Goal: Transaction & Acquisition: Purchase product/service

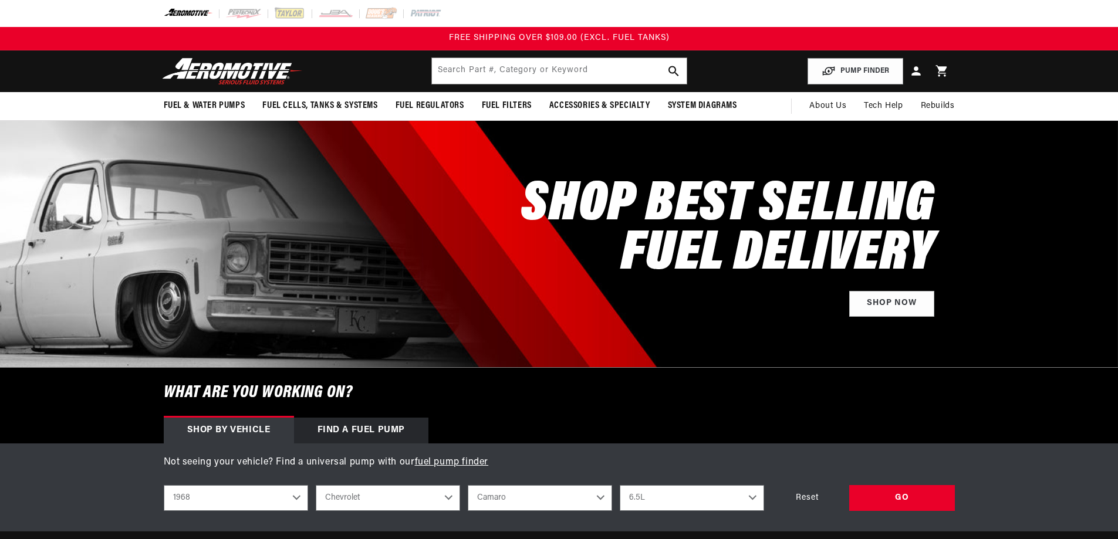
select select "1968"
select select "Chevrolet"
select select "Camaro"
select select "6.5L"
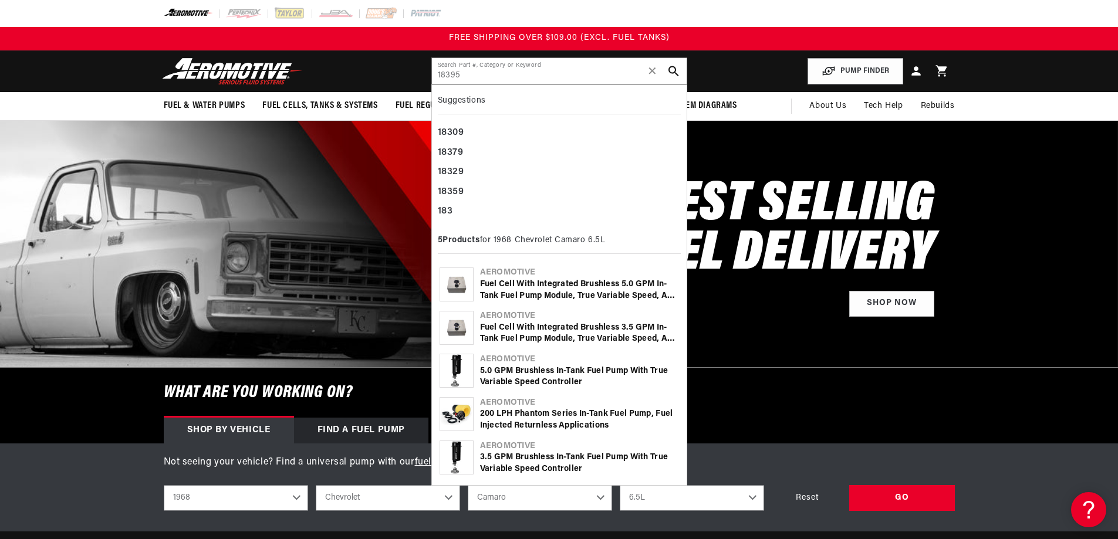
type input "18395"
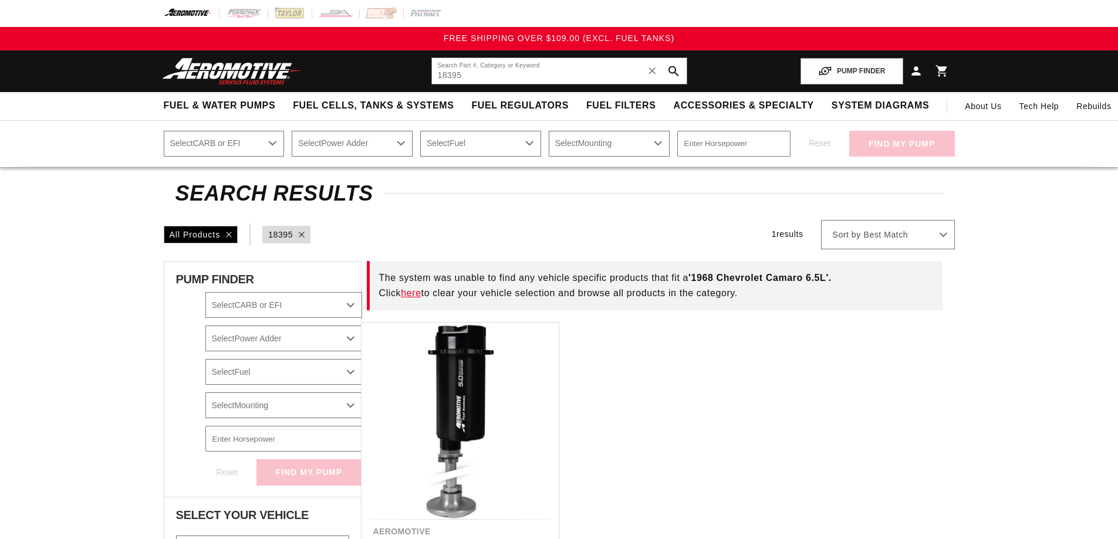
select select "1968"
select select "Chevrolet"
select select "Camaro"
select select "6.5L"
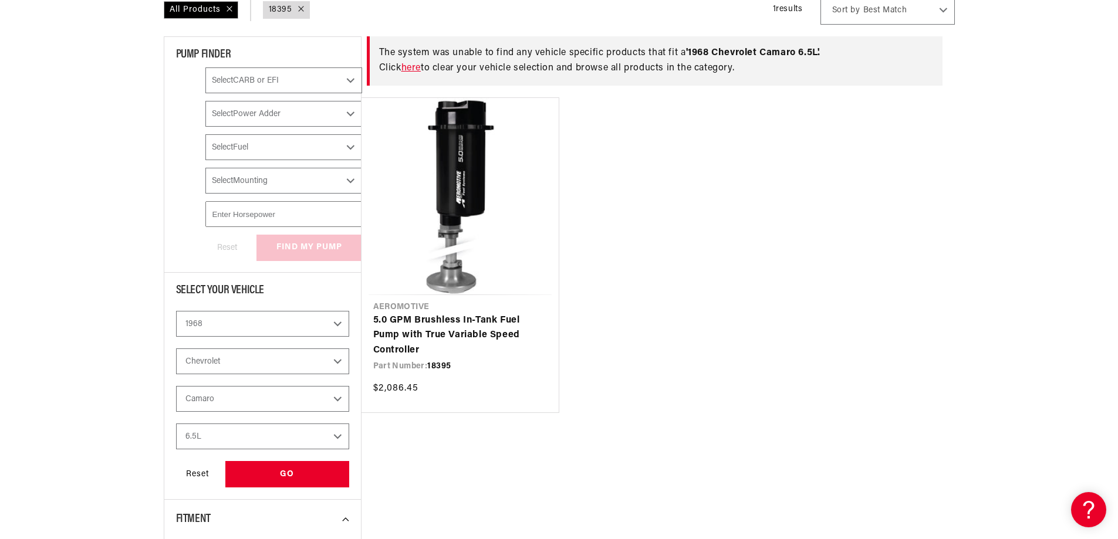
scroll to position [235, 0]
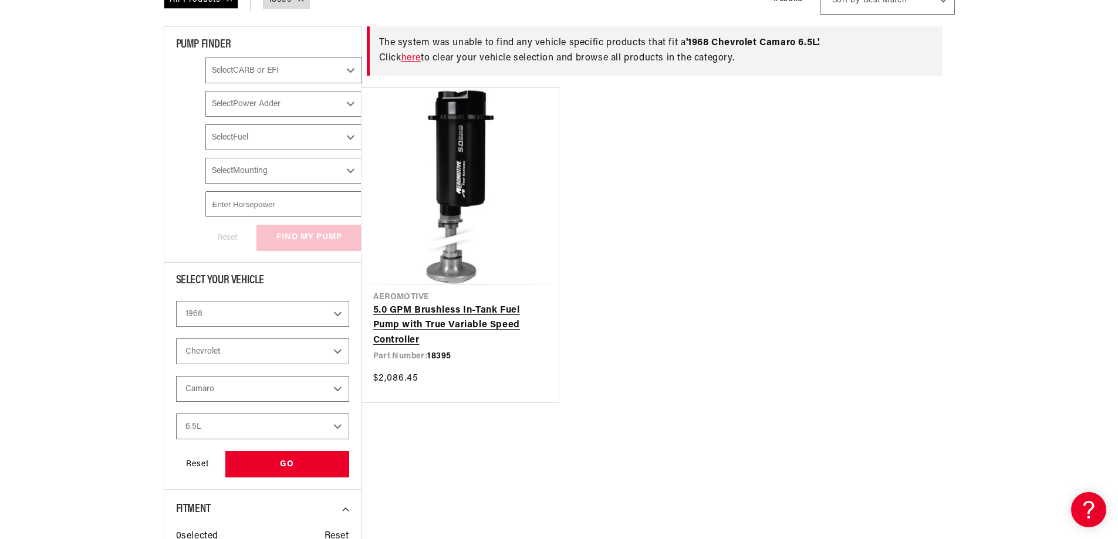
click at [464, 303] on link "5.0 GPM Brushless In-Tank Fuel Pump with True Variable Speed Controller" at bounding box center [460, 325] width 174 height 45
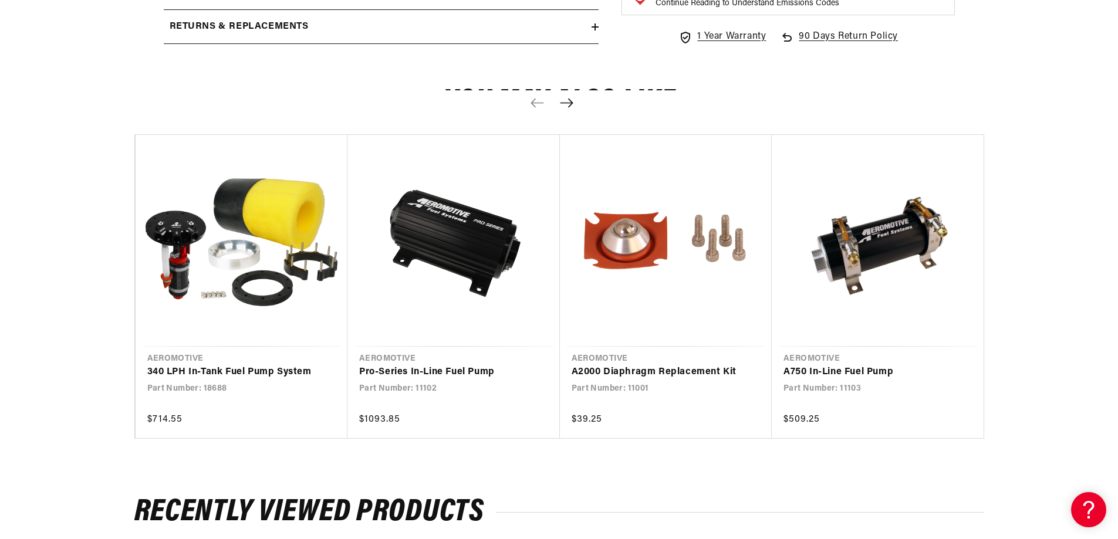
scroll to position [2348, 0]
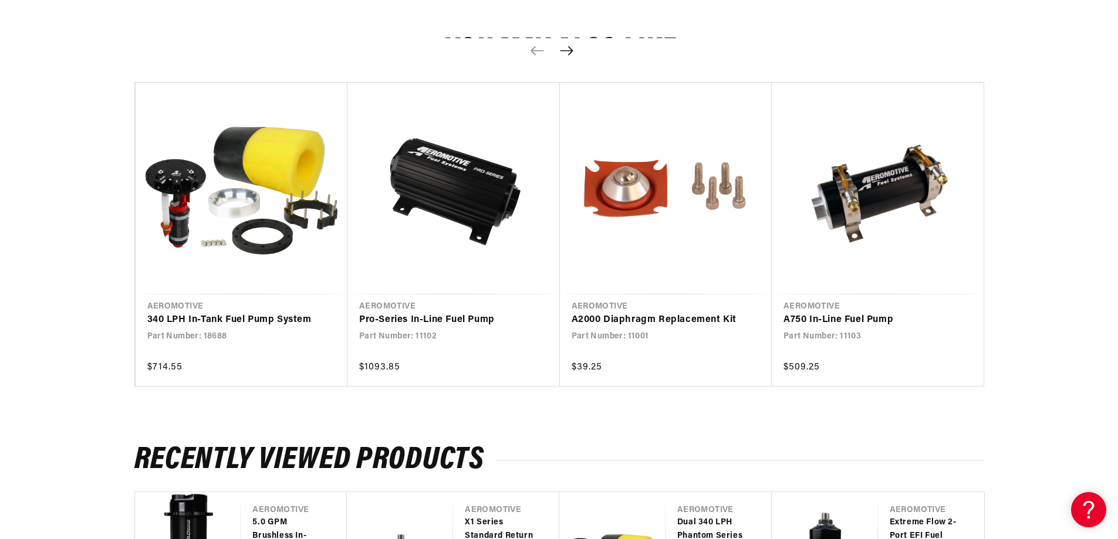
scroll to position [2465, 0]
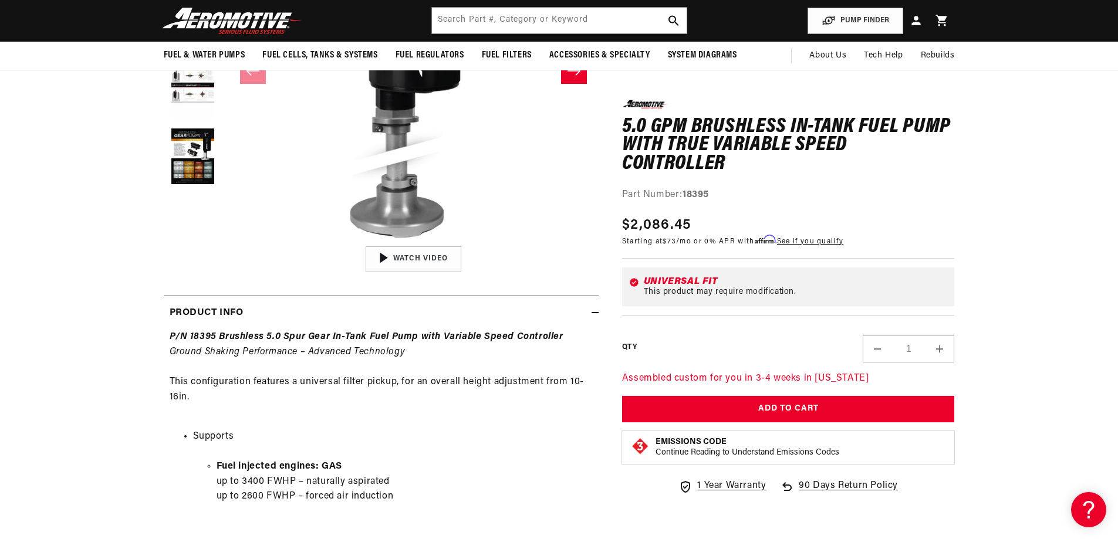
scroll to position [0, 0]
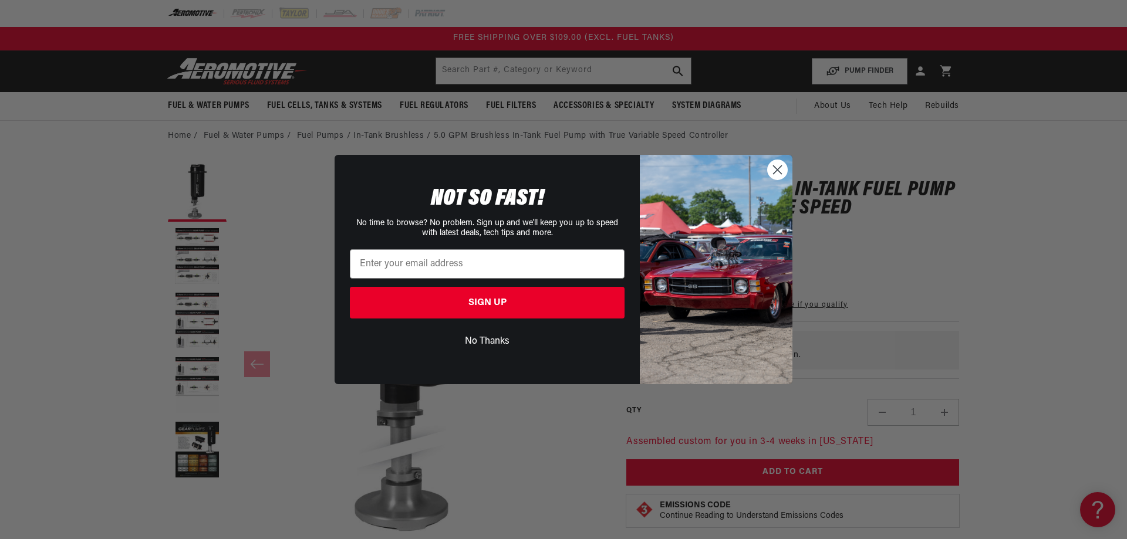
click at [779, 171] on circle "Close dialog" at bounding box center [777, 169] width 19 height 19
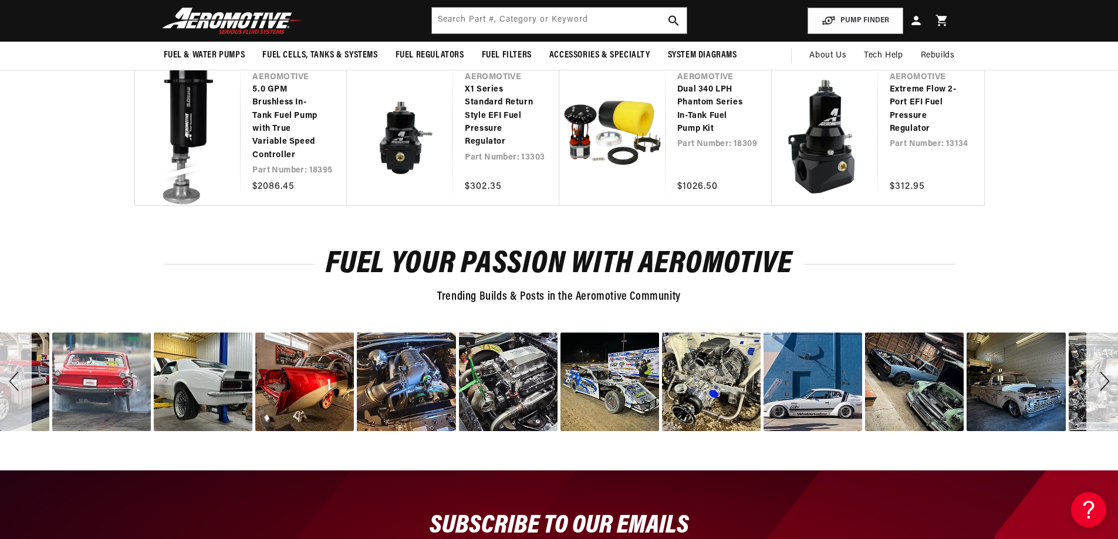
scroll to position [2840, 0]
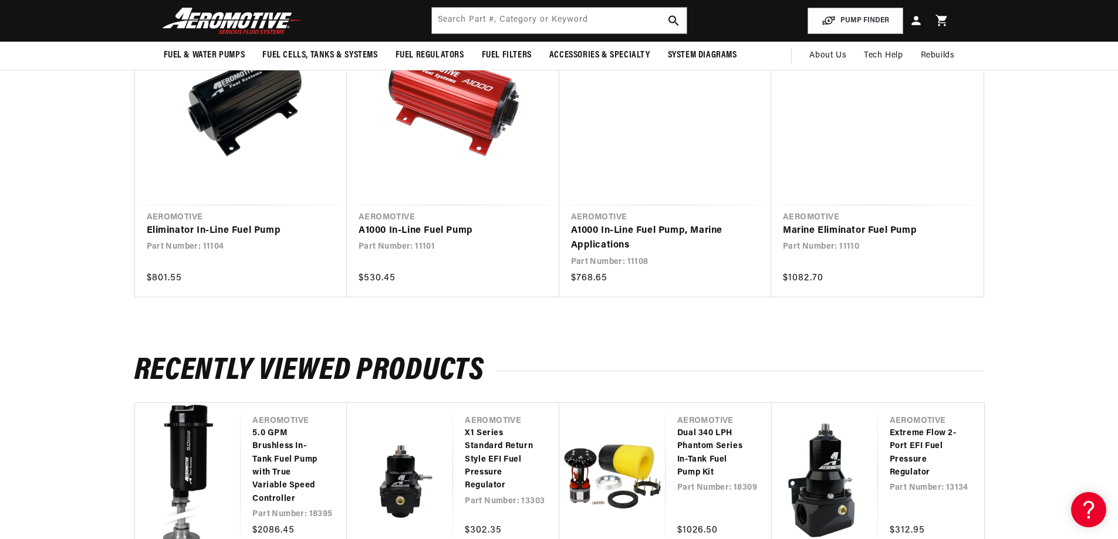
scroll to position [2546, 0]
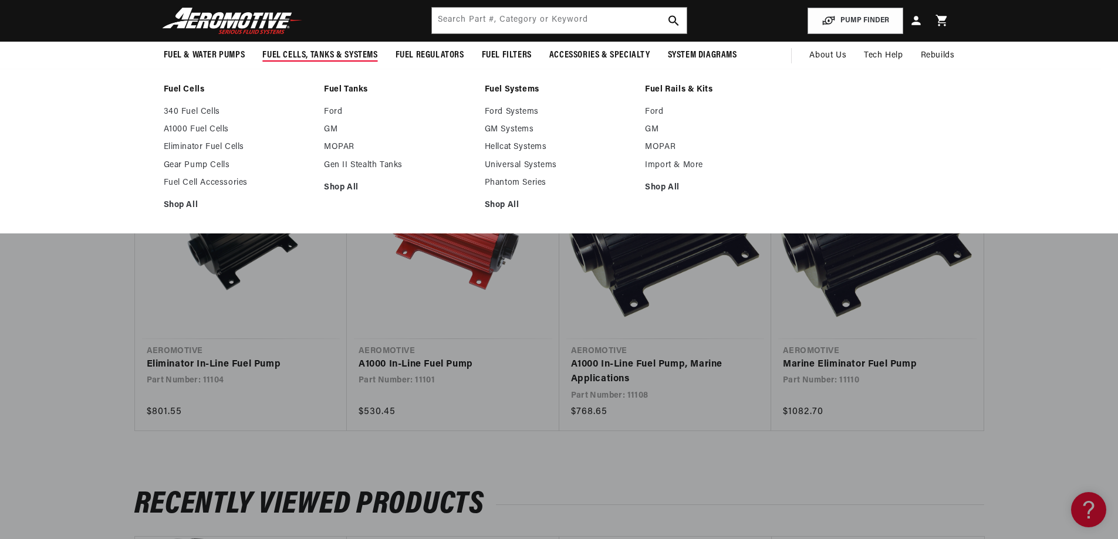
scroll to position [2253, 0]
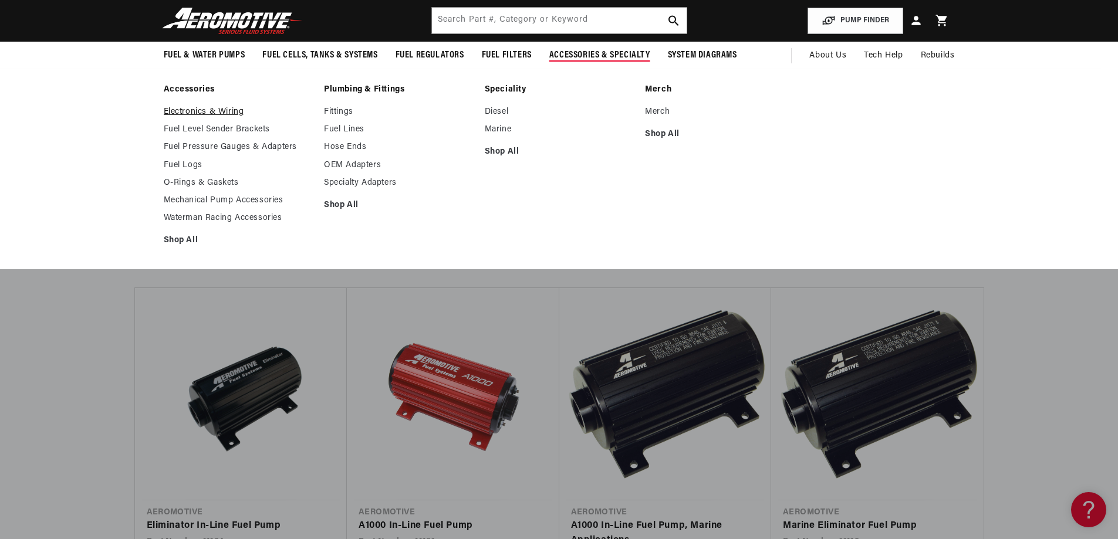
click at [164, 117] on link "Electronics & Wiring" at bounding box center [238, 112] width 149 height 11
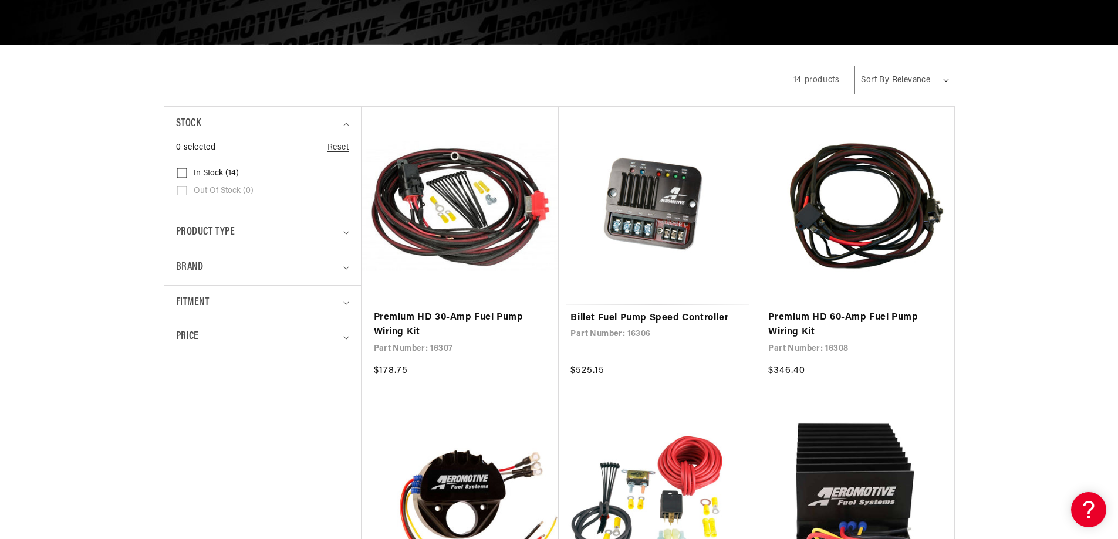
scroll to position [293, 0]
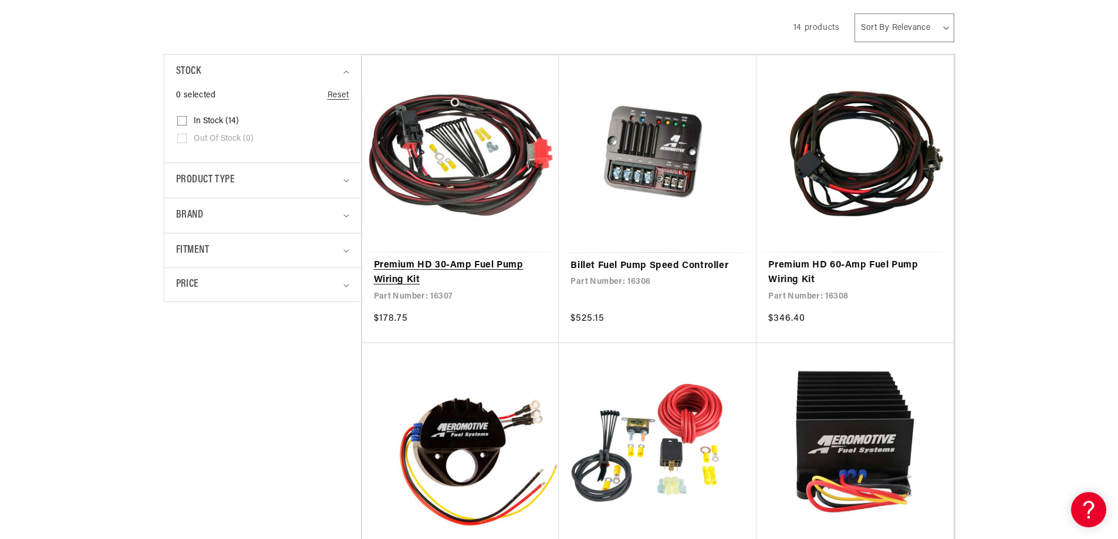
click at [374, 288] on link "Premium HD 30-Amp Fuel Pump Wiring Kit" at bounding box center [461, 273] width 174 height 30
